Goal: Find contact information: Find contact information

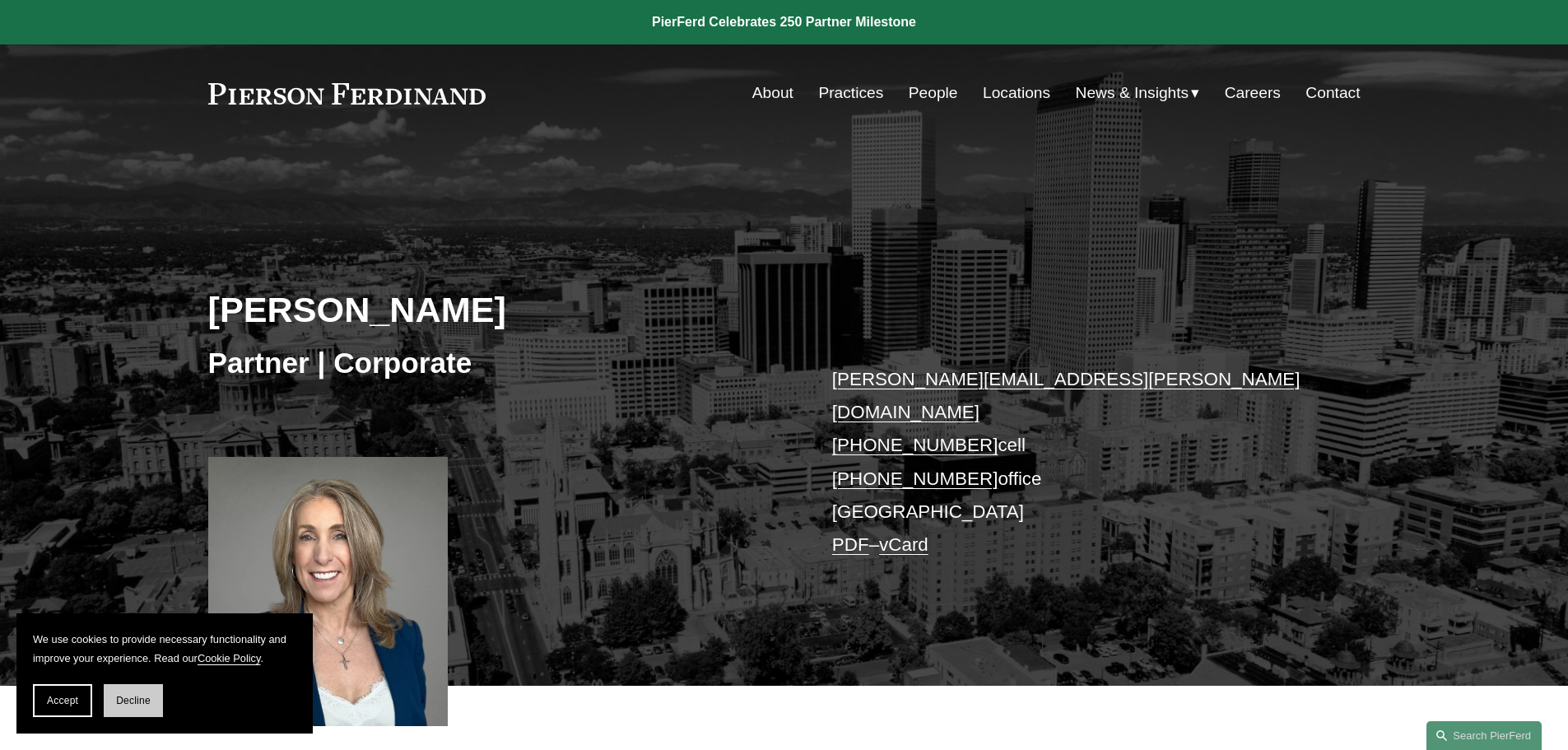
click at [122, 698] on span "Decline" at bounding box center [133, 700] width 35 height 11
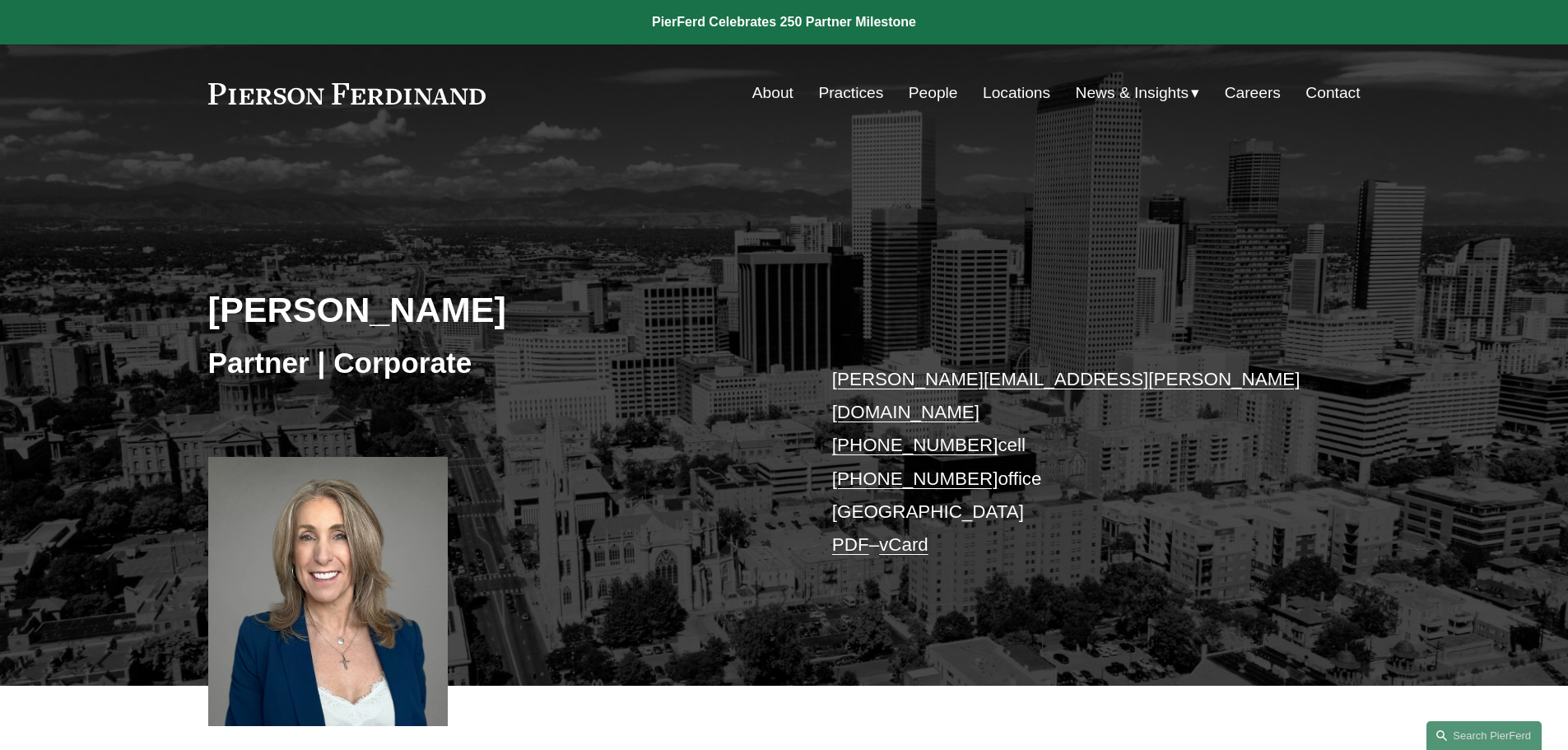
click at [910, 534] on link "vCard" at bounding box center [903, 545] width 49 height 21
click at [847, 534] on link "PDF" at bounding box center [851, 545] width 37 height 21
click at [1014, 90] on link "Locations" at bounding box center [1016, 92] width 67 height 31
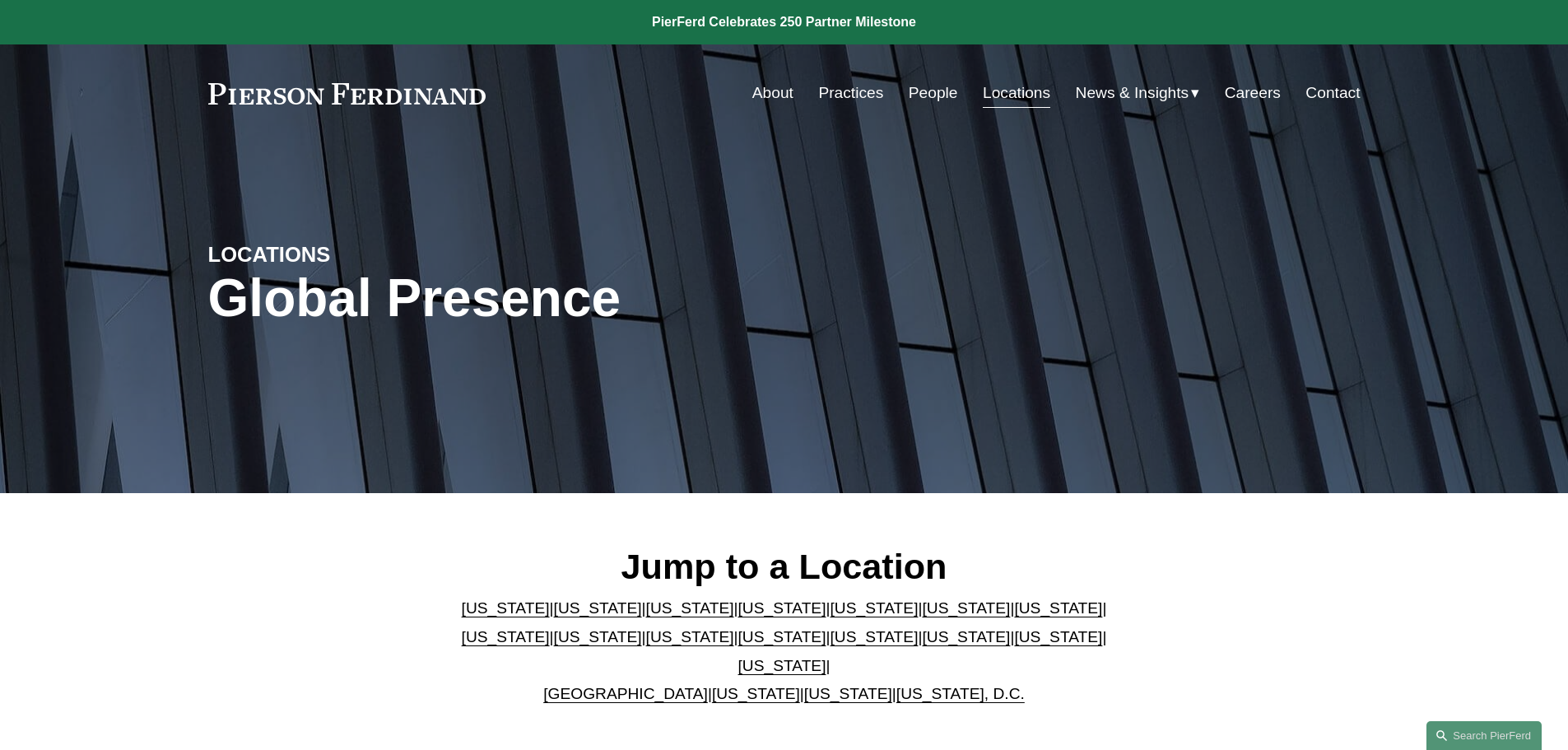
click at [657, 616] on link "[US_STATE]" at bounding box center [690, 608] width 88 height 18
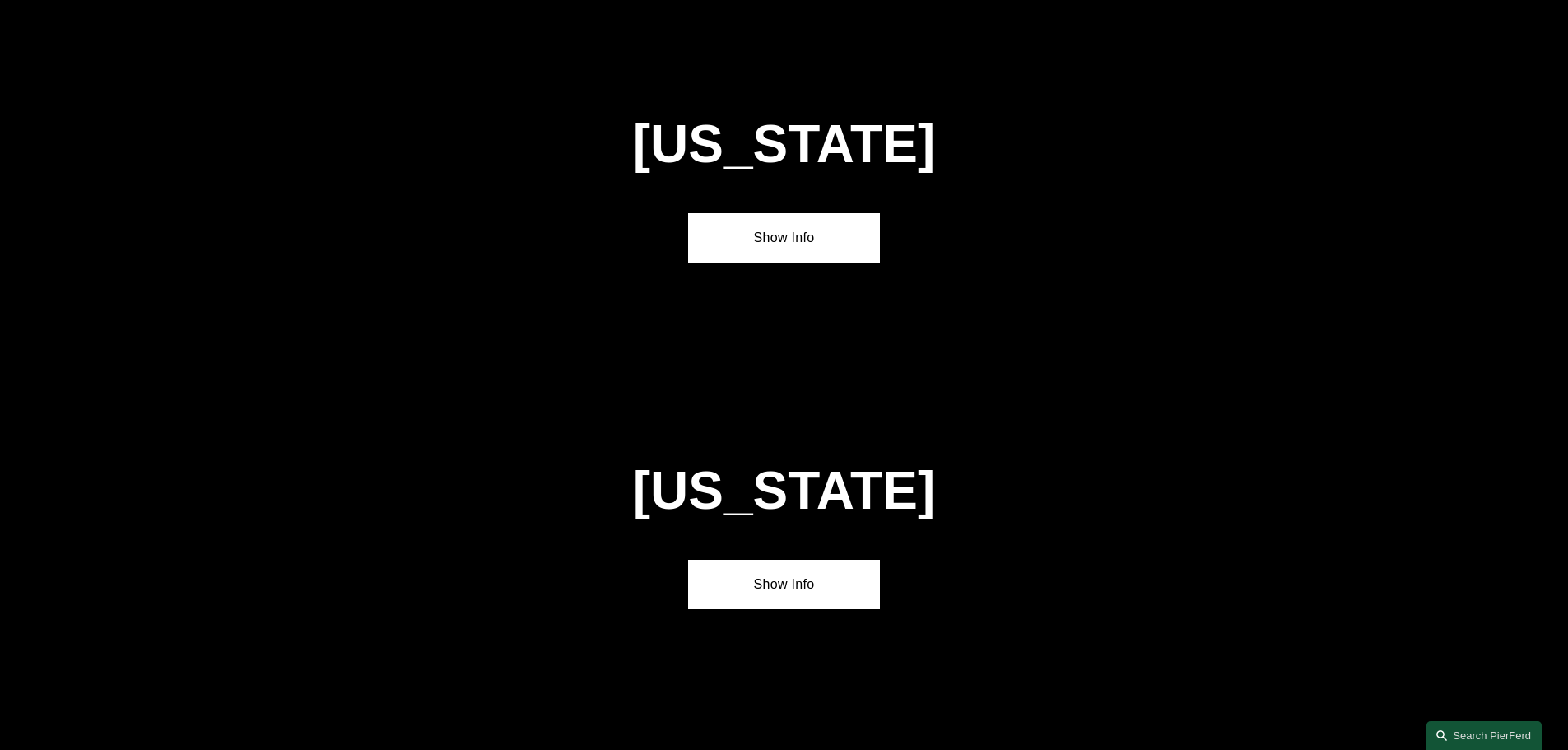
scroll to position [1441, 0]
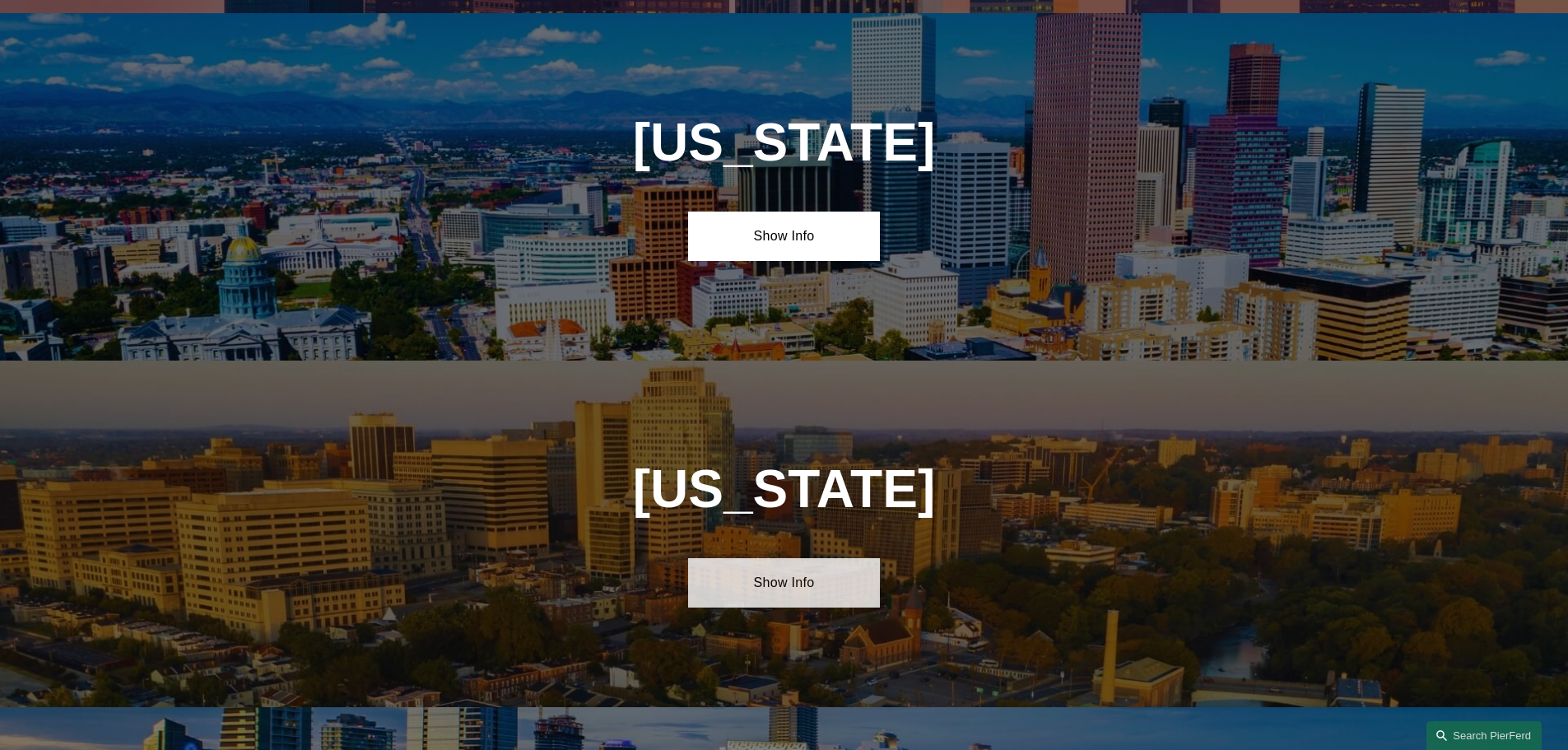
click at [776, 573] on link "Show Info" at bounding box center [784, 583] width 191 height 50
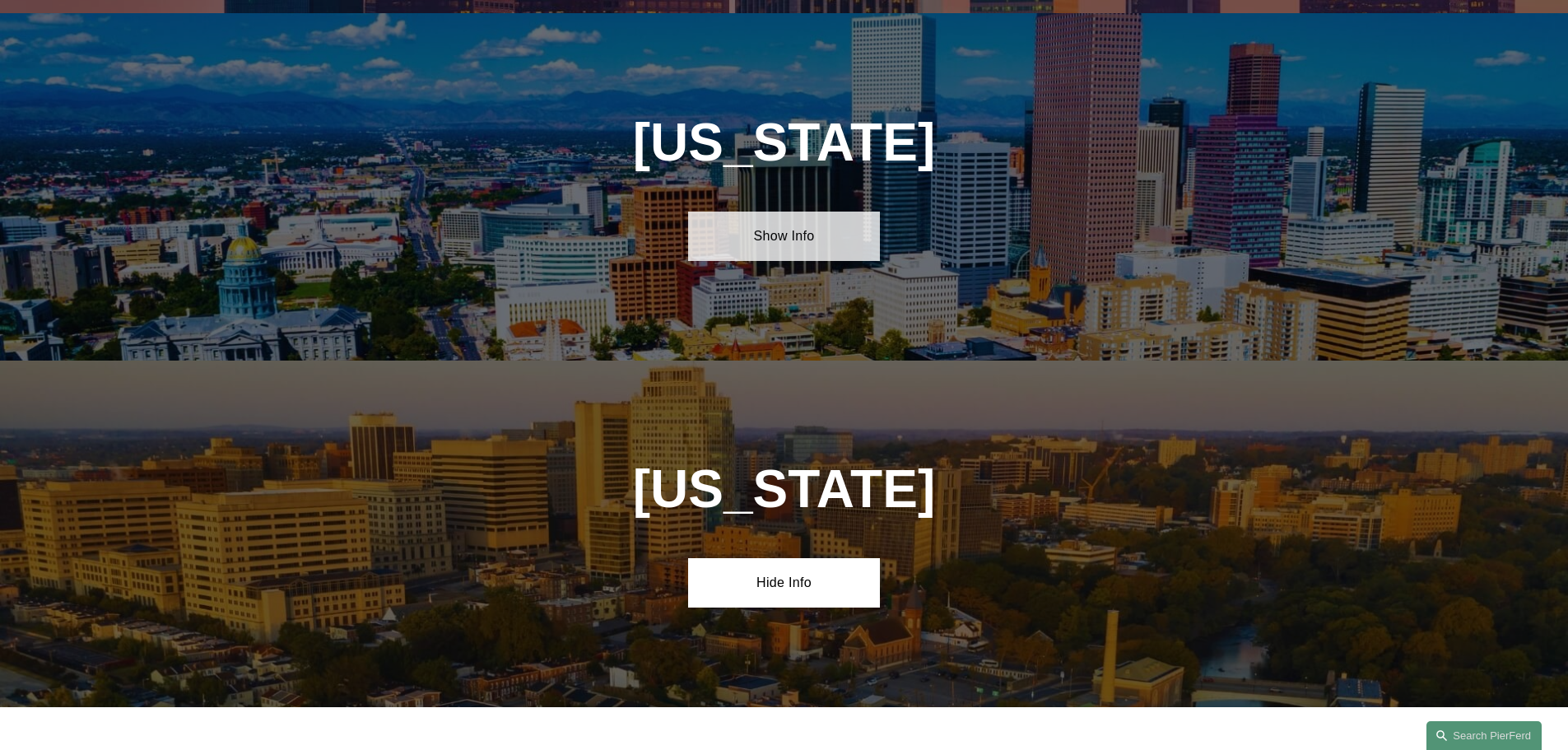
click at [781, 221] on link "Show Info" at bounding box center [784, 236] width 191 height 50
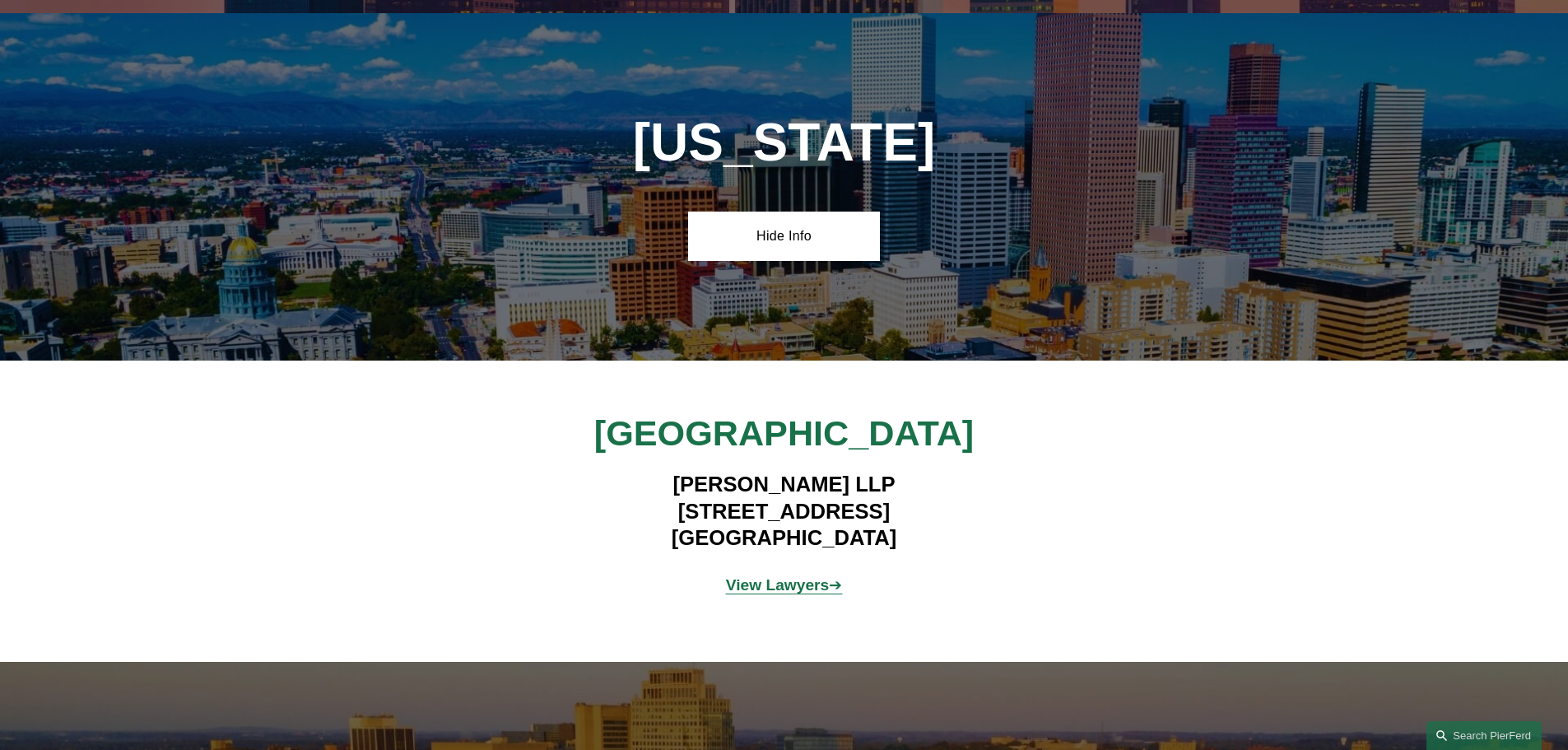
drag, startPoint x: 647, startPoint y: 491, endPoint x: 922, endPoint y: 506, distance: 275.4
click at [922, 506] on h4 "[PERSON_NAME] LLP [STREET_ADDRESS]" at bounding box center [784, 511] width 480 height 80
copy h4 "[STREET_ADDRESS]"
